Goal: Complete application form

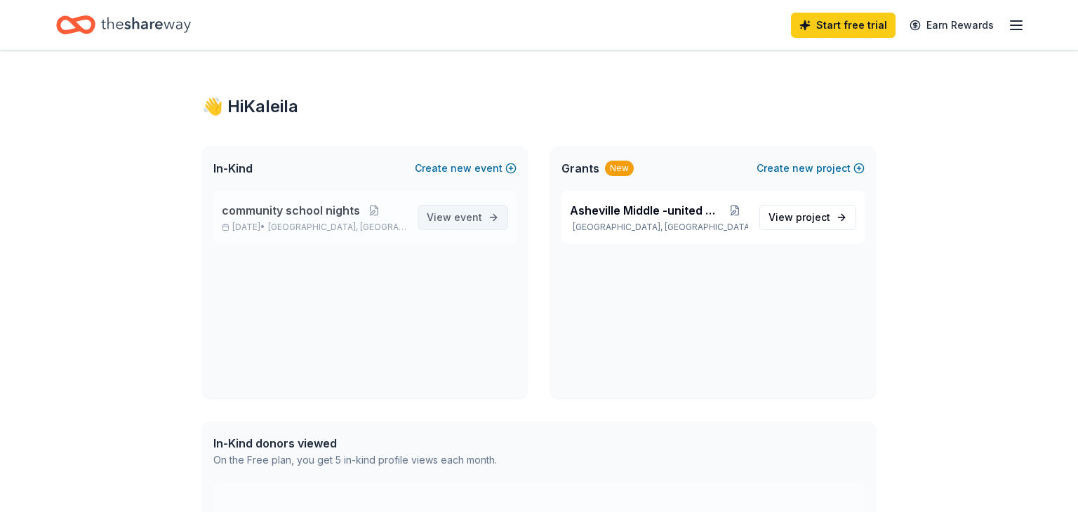
click at [472, 227] on link "View event" at bounding box center [462, 217] width 91 height 25
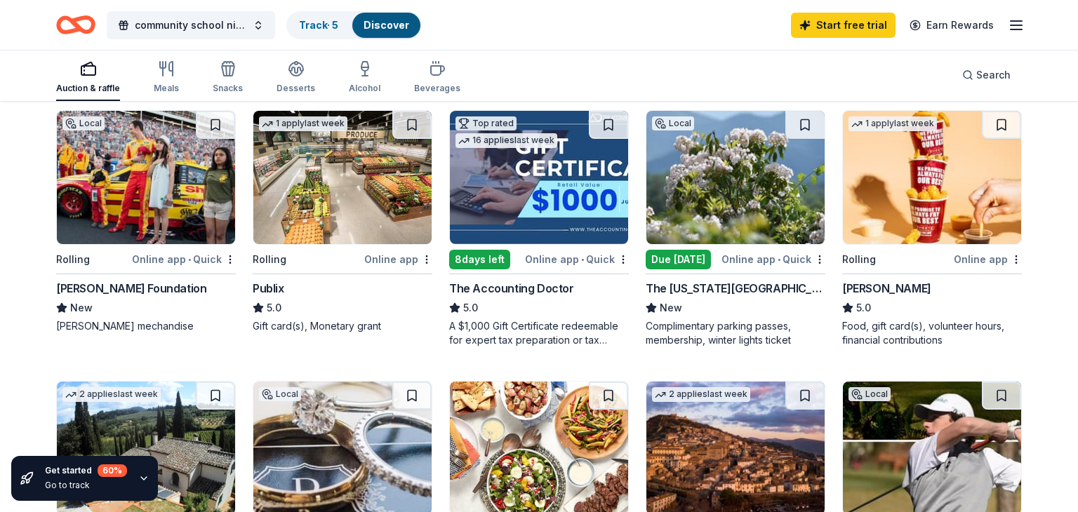
scroll to position [150, 0]
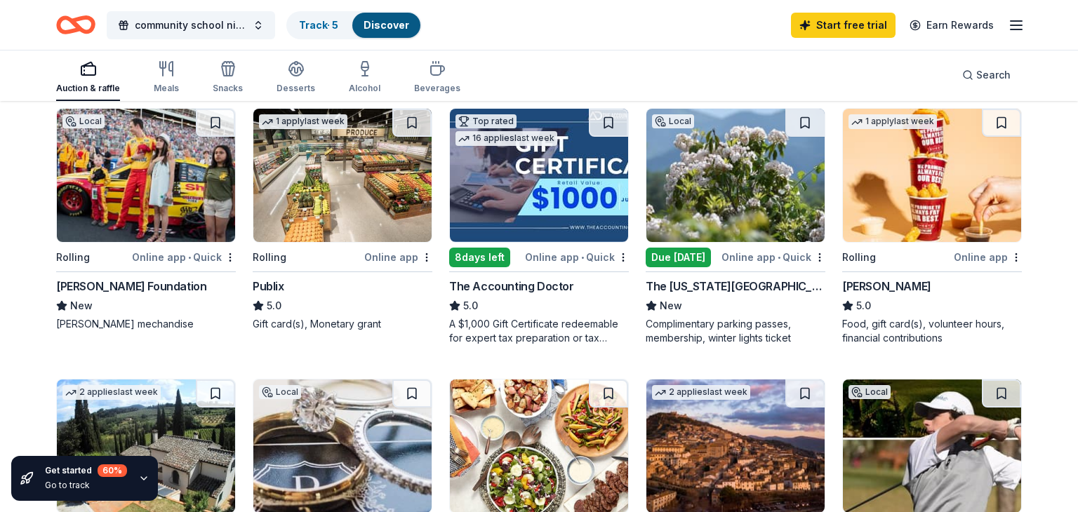
click at [1024, 30] on icon "button" at bounding box center [1016, 25] width 17 height 17
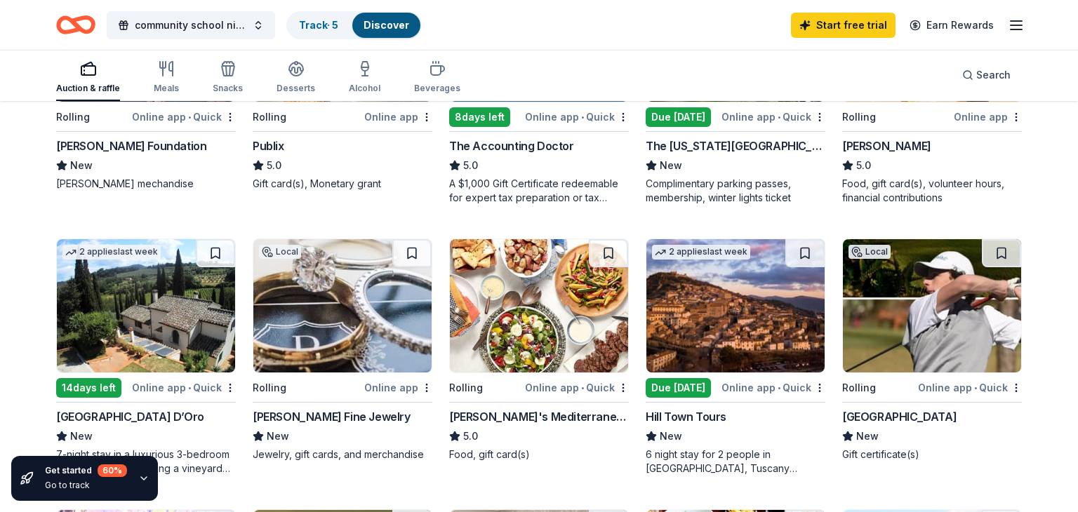
scroll to position [293, 0]
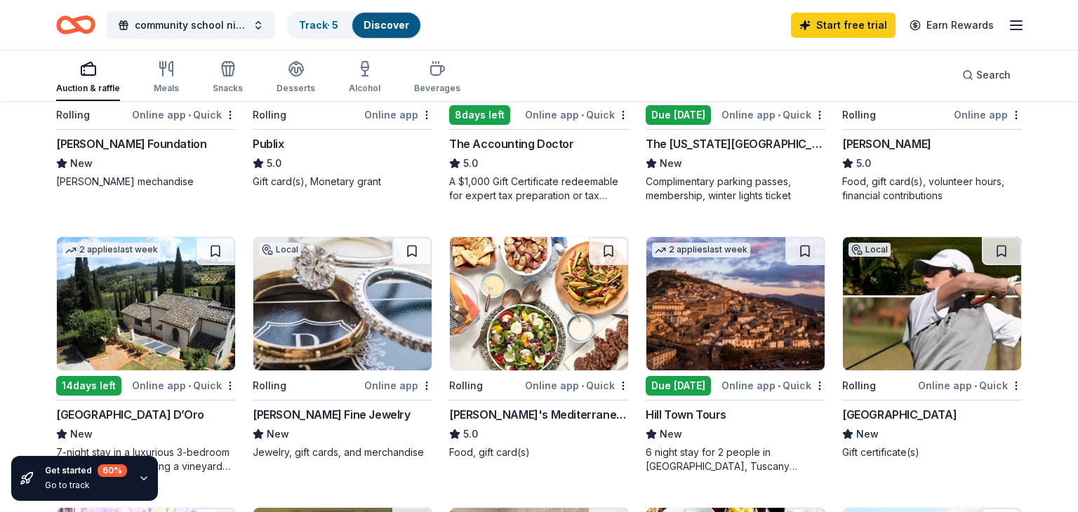
click at [293, 388] on div "Rolling" at bounding box center [307, 386] width 109 height 18
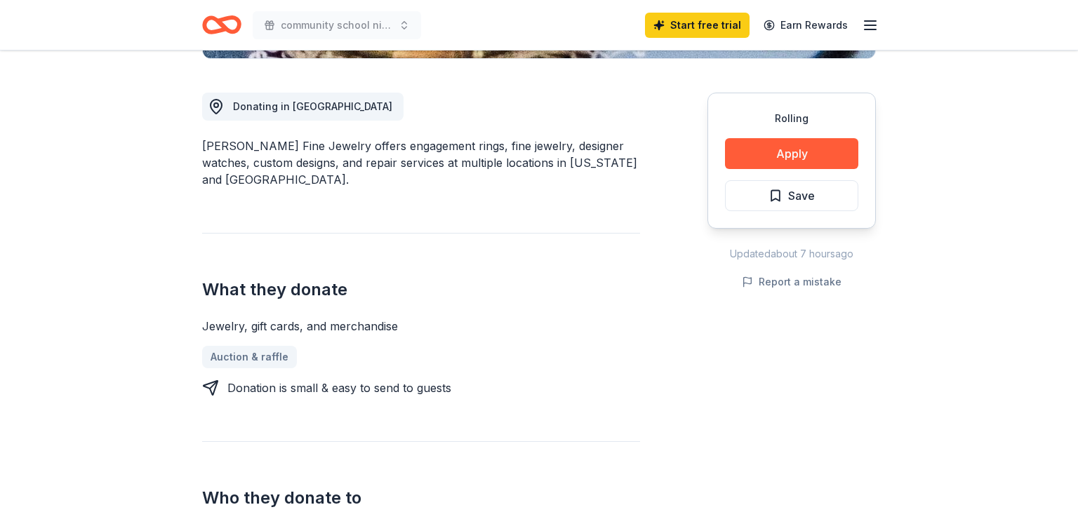
scroll to position [365, 0]
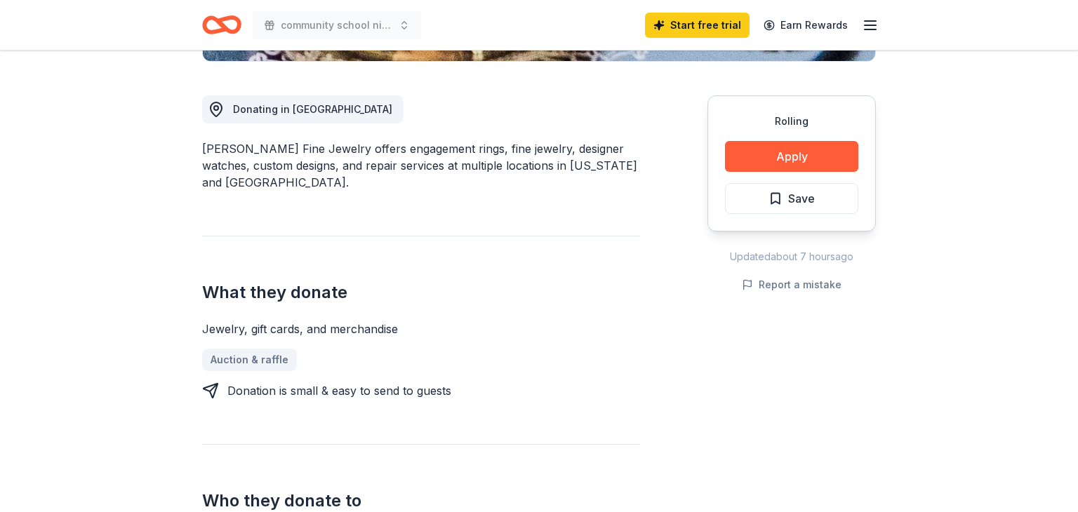
click at [810, 171] on div "Rolling Apply Save" at bounding box center [791, 163] width 168 height 136
click at [815, 161] on button "Apply" at bounding box center [791, 156] width 133 height 31
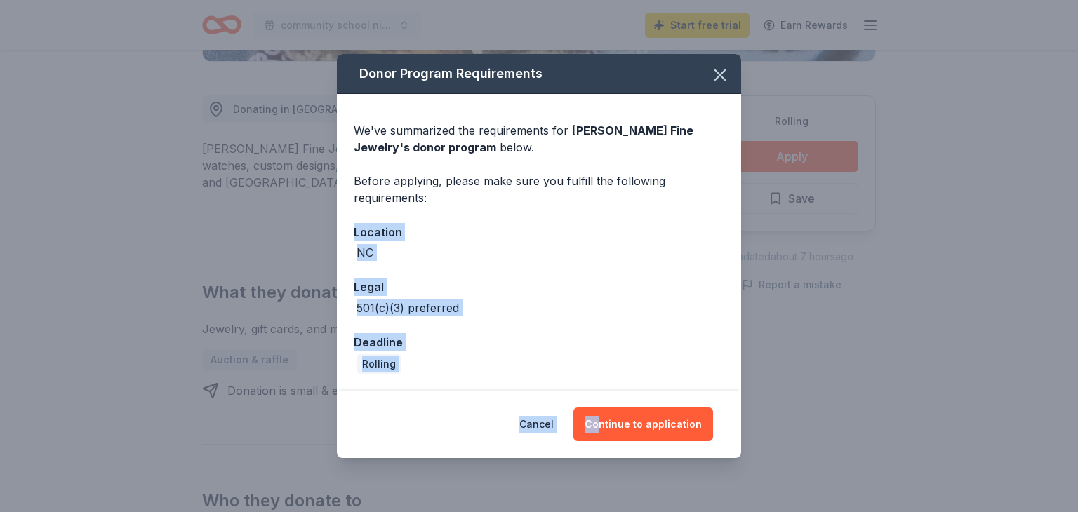
drag, startPoint x: 650, startPoint y: 211, endPoint x: 603, endPoint y: 393, distance: 187.7
click at [603, 393] on div "Donor Program Requirements We've summarized the requirements for Bailey's Fine …" at bounding box center [539, 256] width 404 height 404
click at [655, 420] on button "Continue to application" at bounding box center [643, 425] width 140 height 34
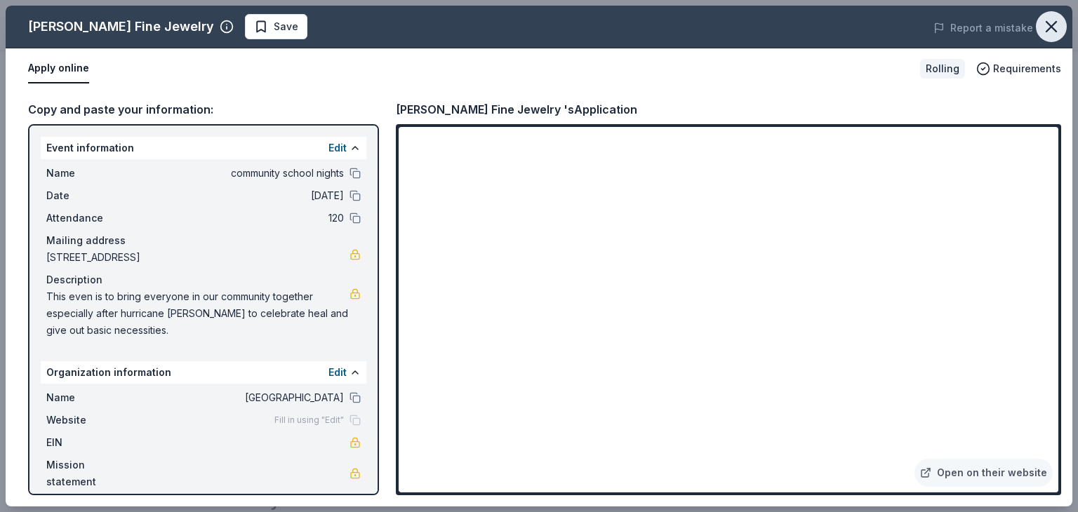
click at [1052, 37] on button "button" at bounding box center [1051, 26] width 31 height 31
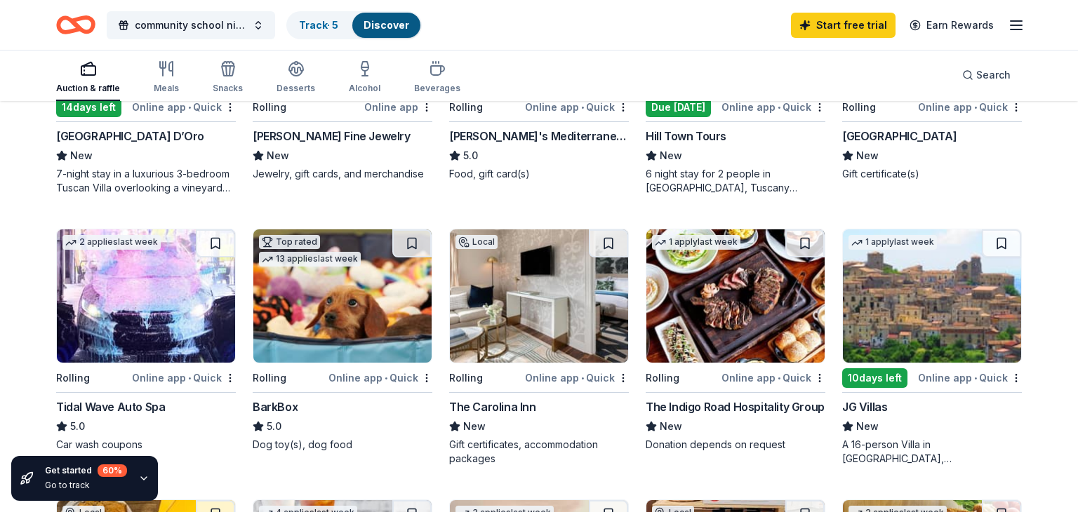
scroll to position [550, 0]
